Goal: Task Accomplishment & Management: Manage account settings

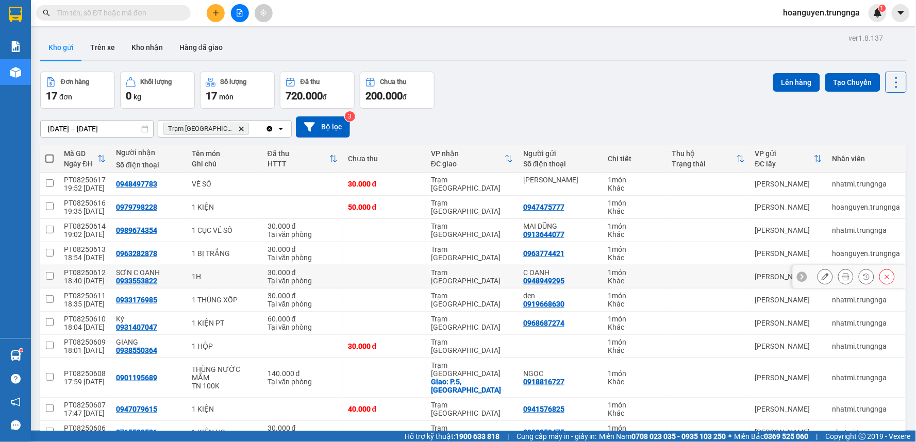
scroll to position [57, 0]
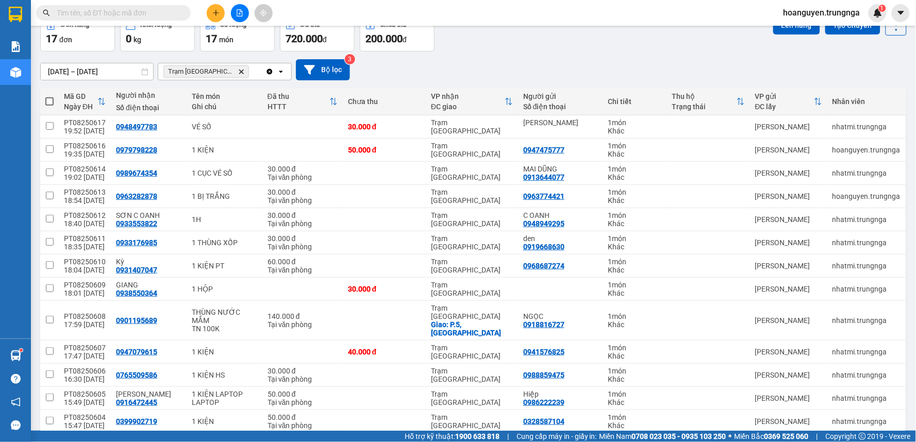
click at [811, 13] on span "hoanguyen.trungnga" at bounding box center [822, 12] width 93 height 13
click at [811, 33] on span "Đăng xuất" at bounding box center [826, 31] width 72 height 11
